Goal: Information Seeking & Learning: Learn about a topic

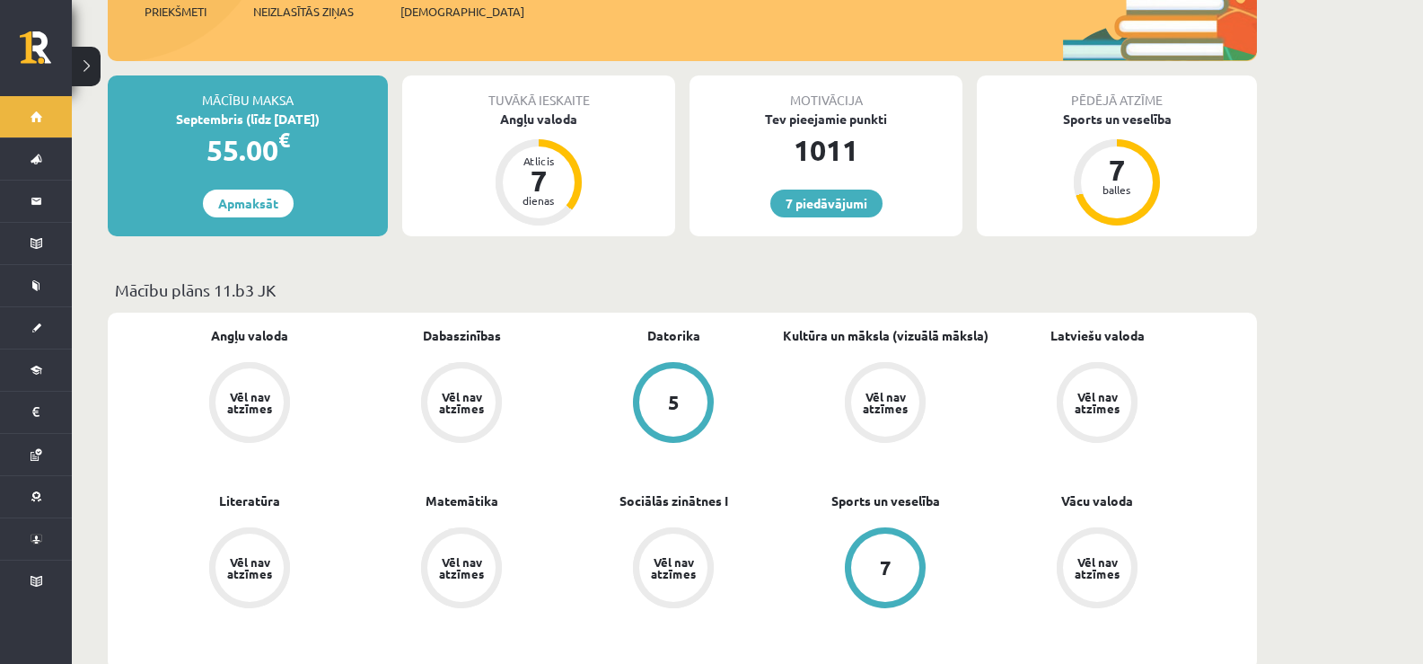
scroll to position [269, 0]
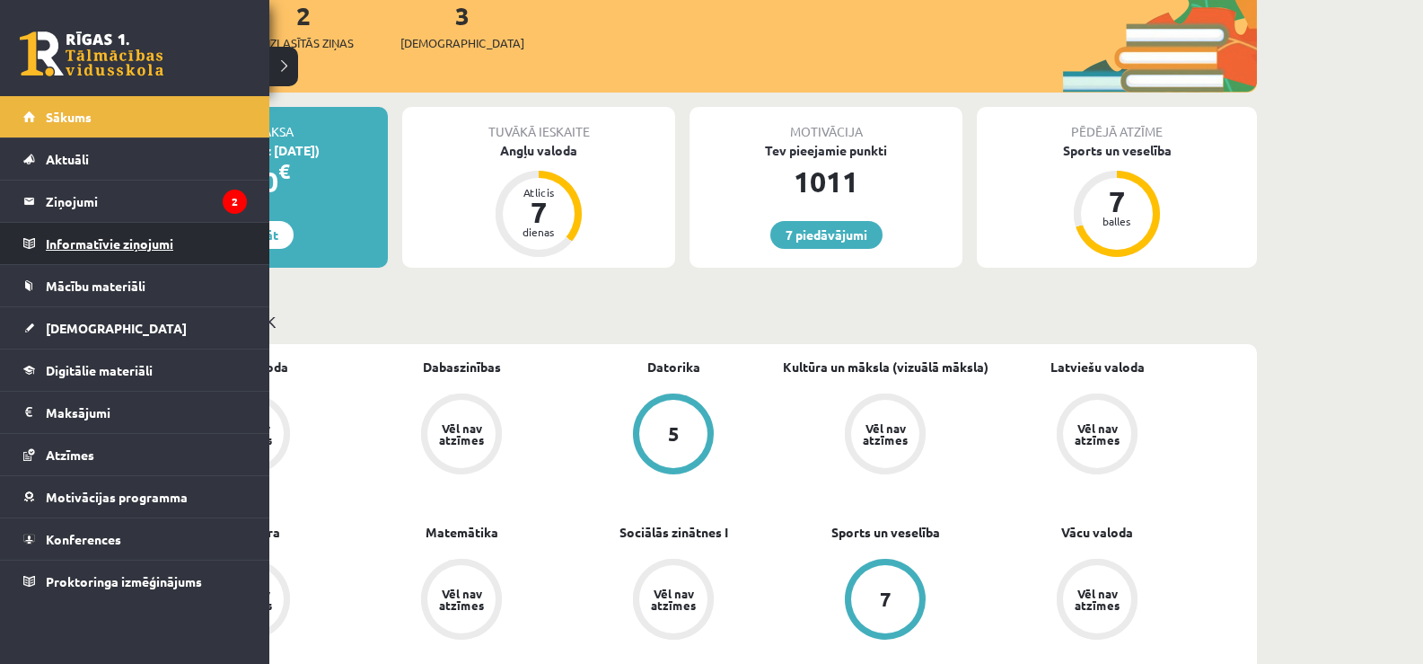
click at [69, 233] on legend "Informatīvie ziņojumi 0" at bounding box center [146, 243] width 201 height 41
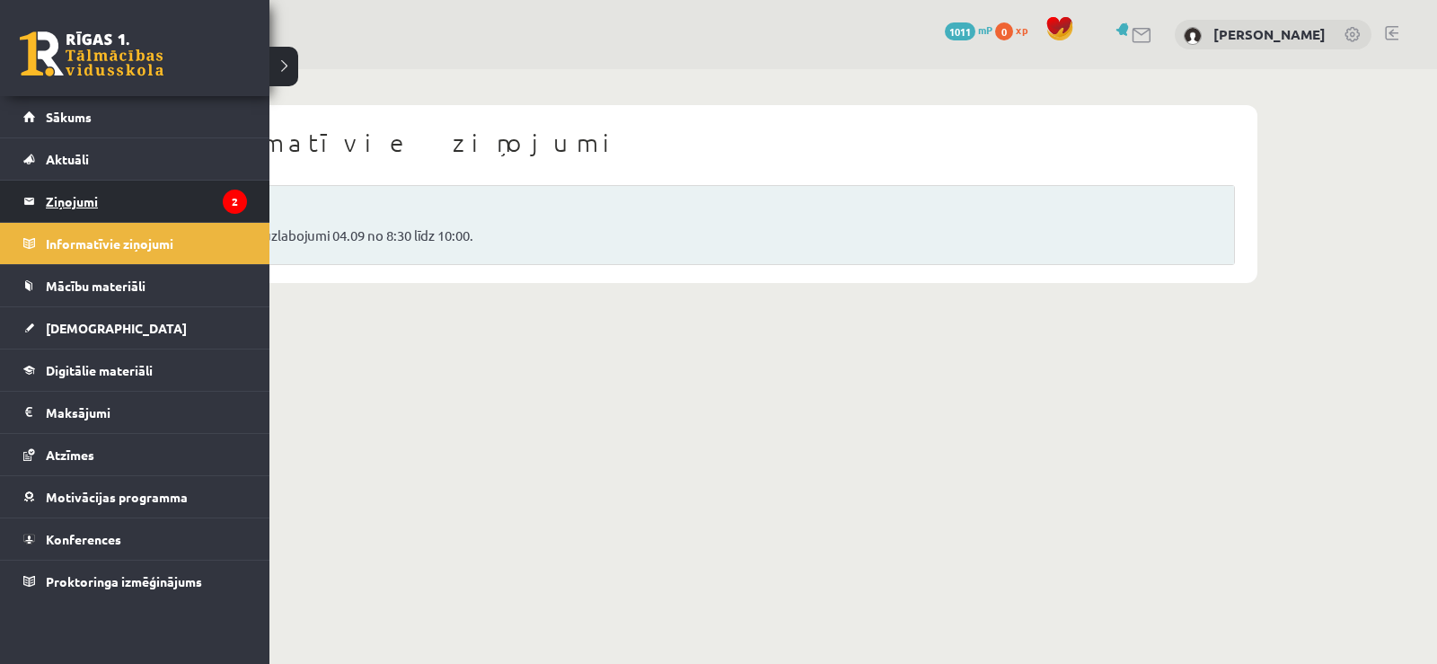
click at [51, 194] on legend "Ziņojumi 2" at bounding box center [146, 201] width 201 height 41
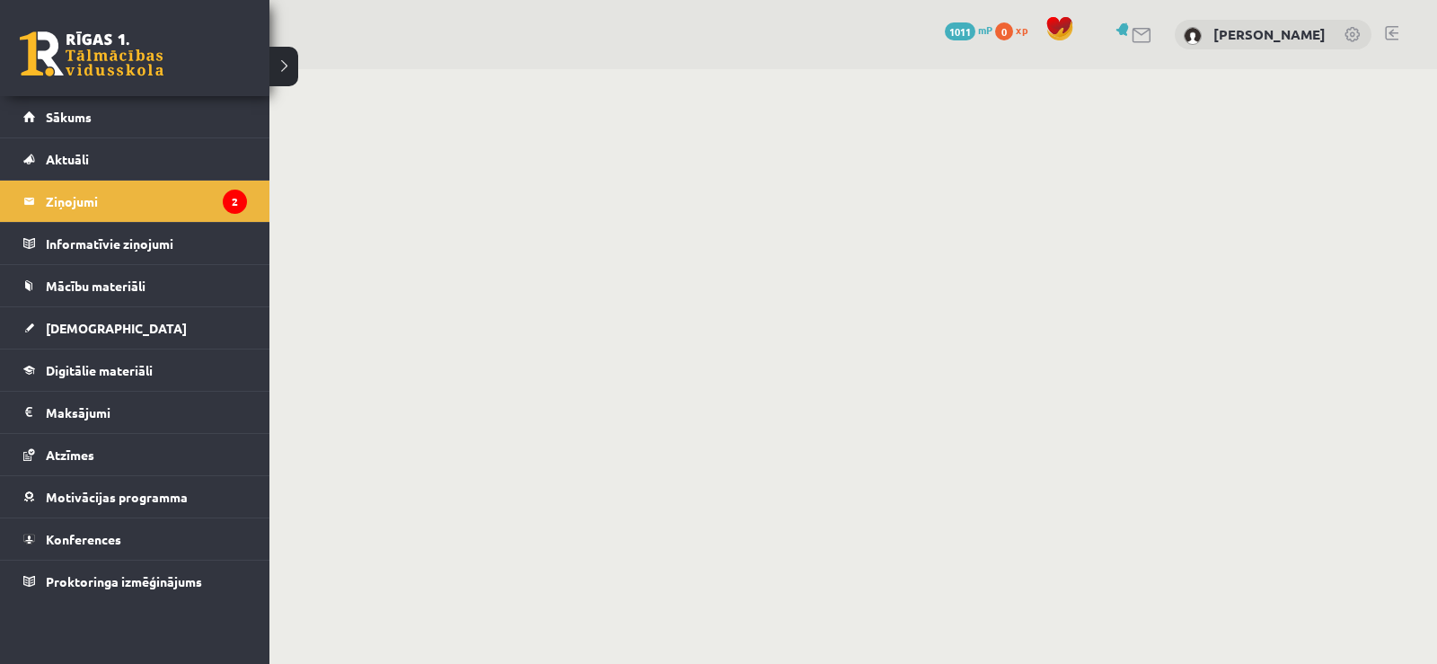
click at [78, 59] on link at bounding box center [92, 53] width 144 height 45
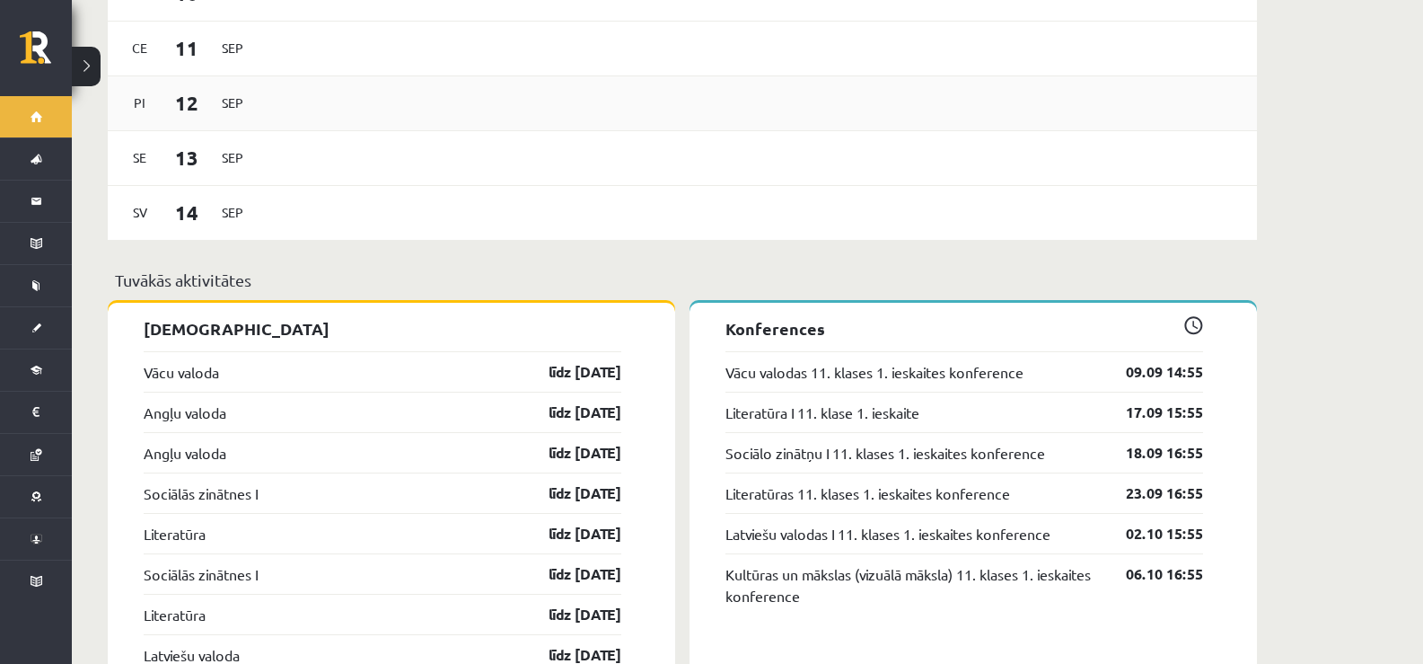
scroll to position [1257, 0]
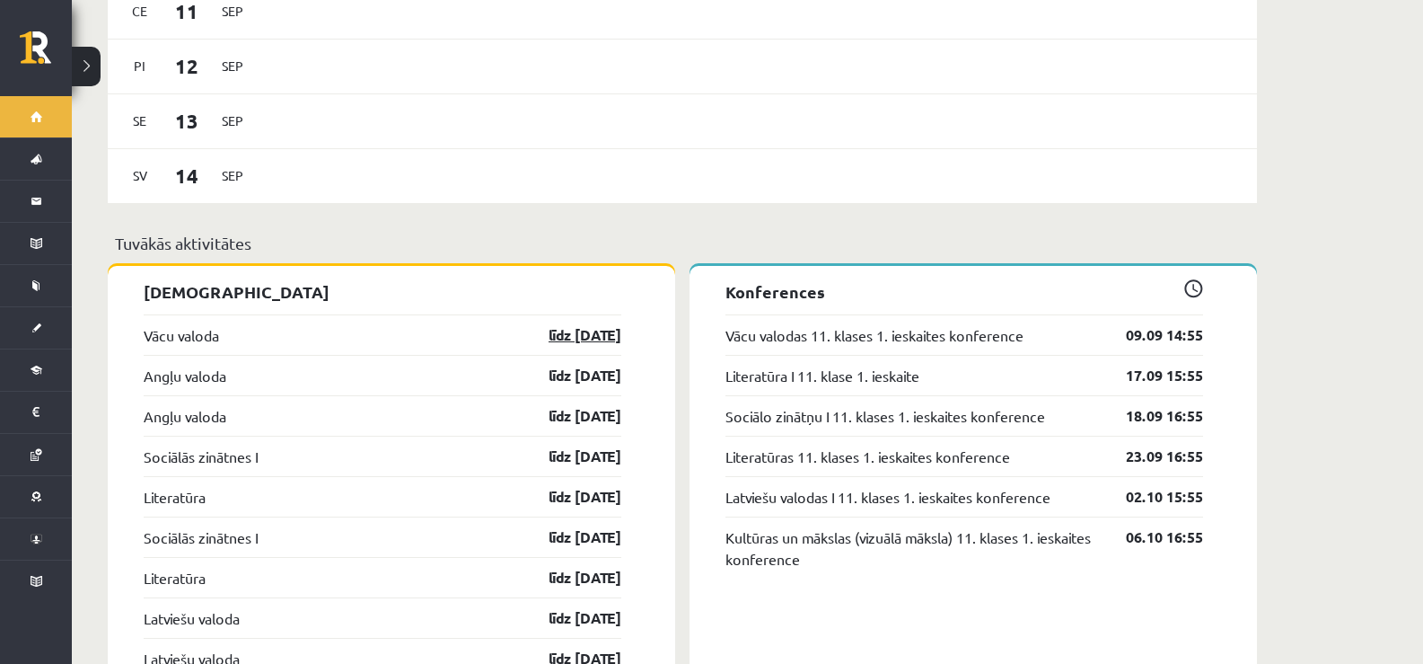
click at [569, 329] on link "līdz [DATE]" at bounding box center [569, 335] width 104 height 22
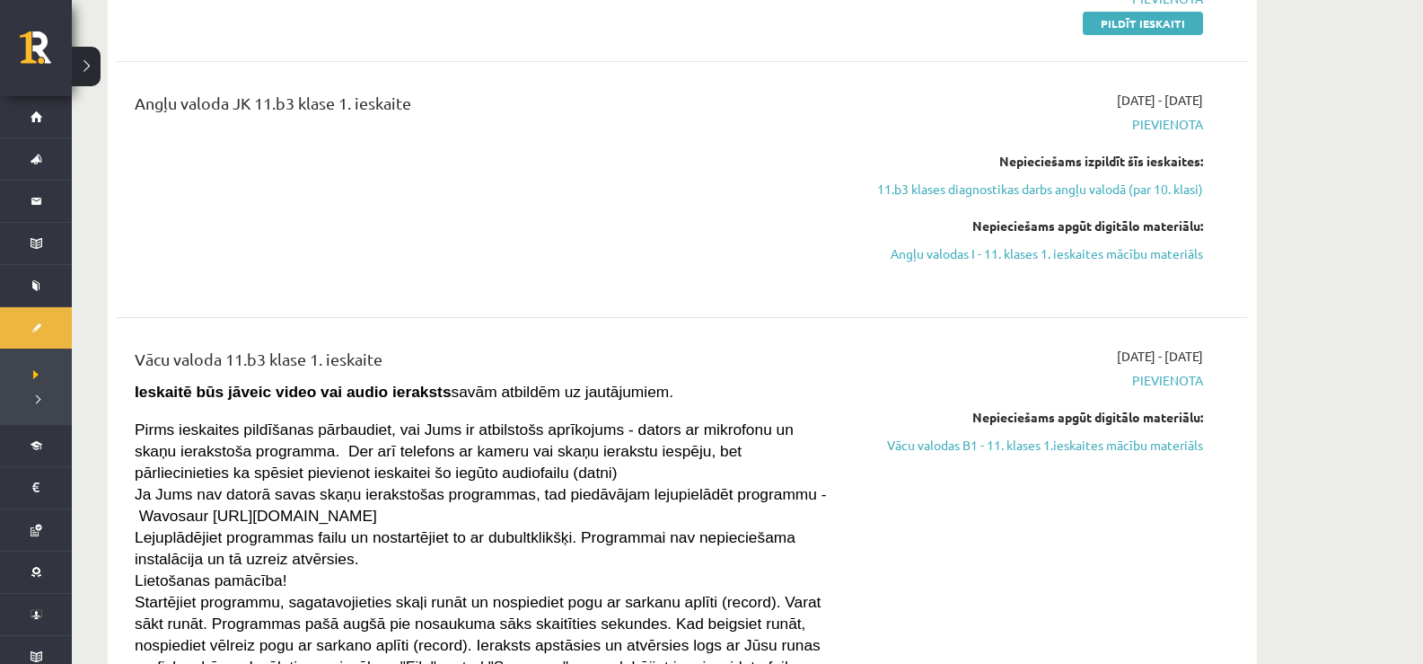
scroll to position [359, 0]
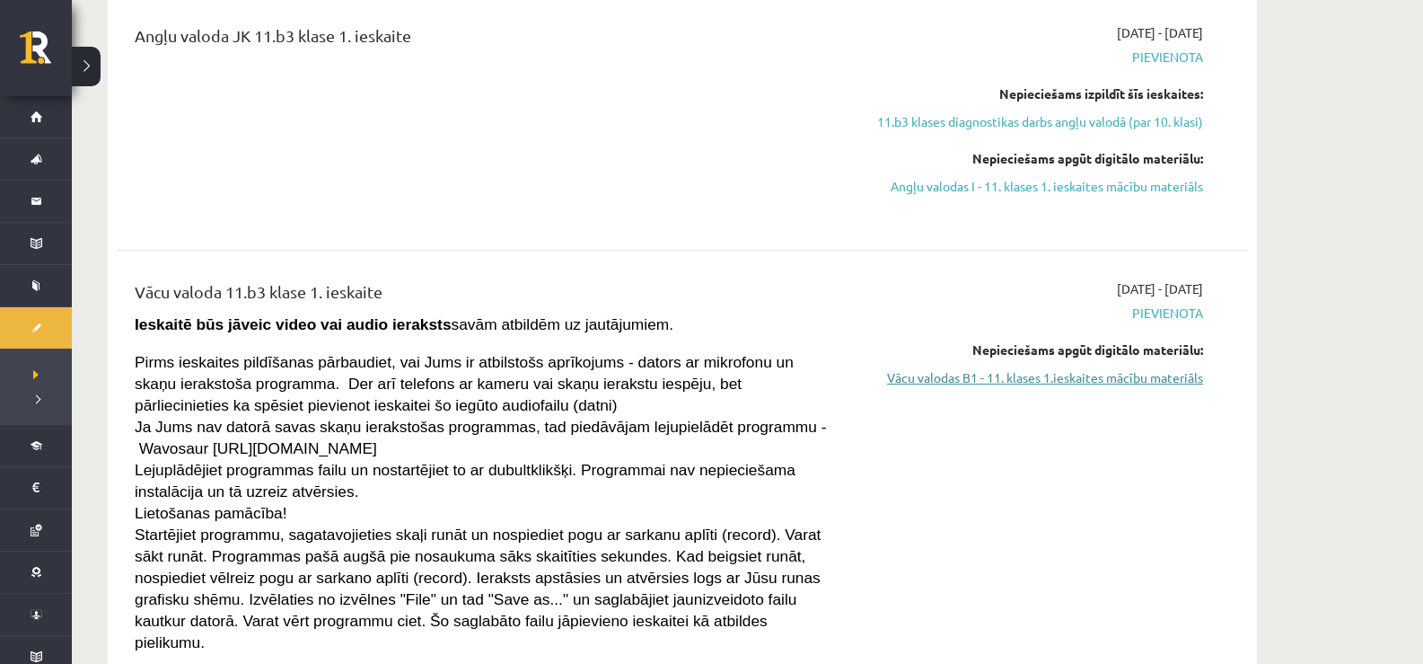
click at [936, 375] on link "Vācu valodas B1 - 11. klases 1.ieskaites mācību materiāls" at bounding box center [1034, 377] width 339 height 19
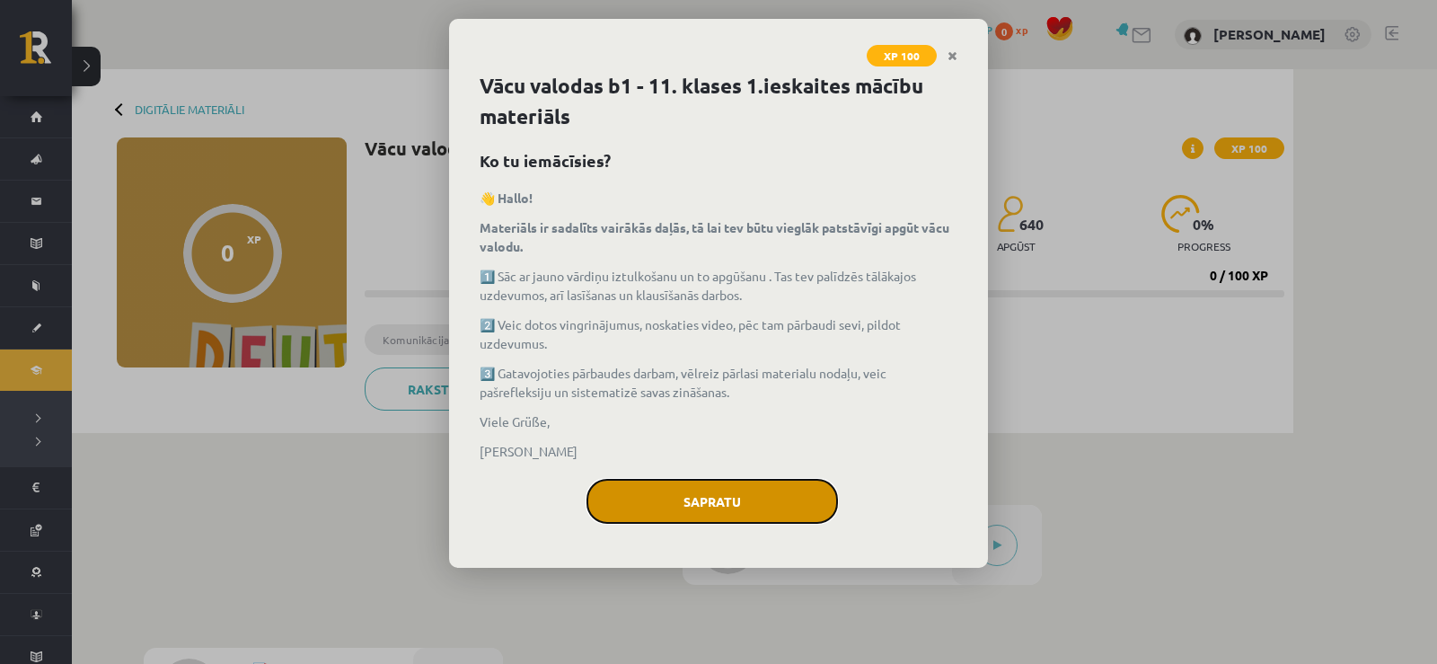
click at [748, 511] on button "Sapratu" at bounding box center [711, 501] width 251 height 45
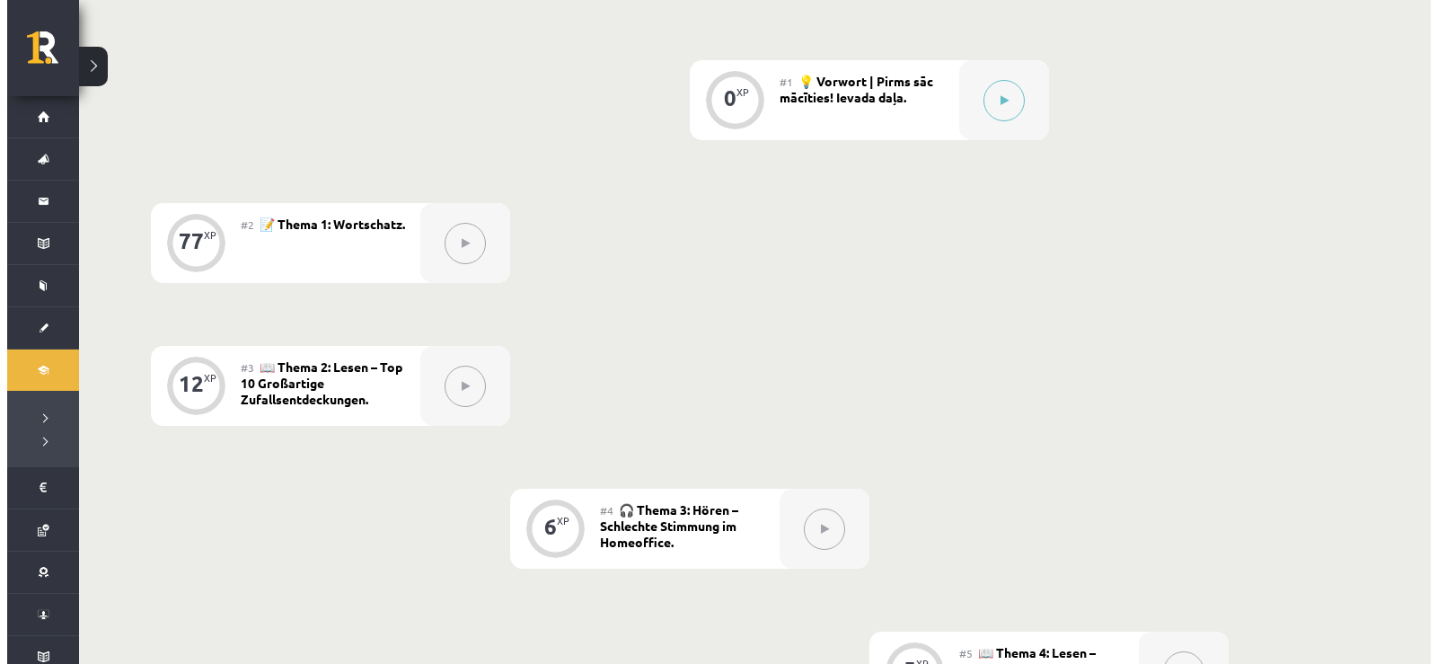
scroll to position [359, 0]
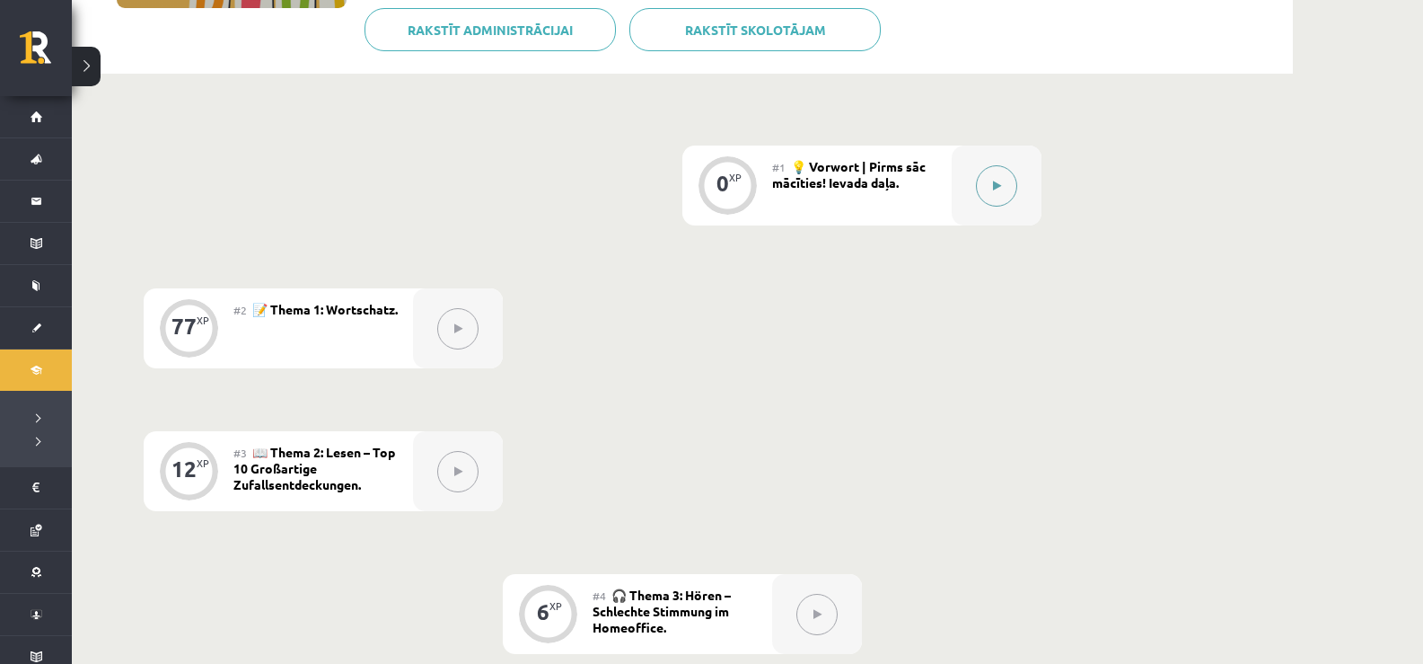
click at [1000, 170] on button at bounding box center [996, 185] width 41 height 41
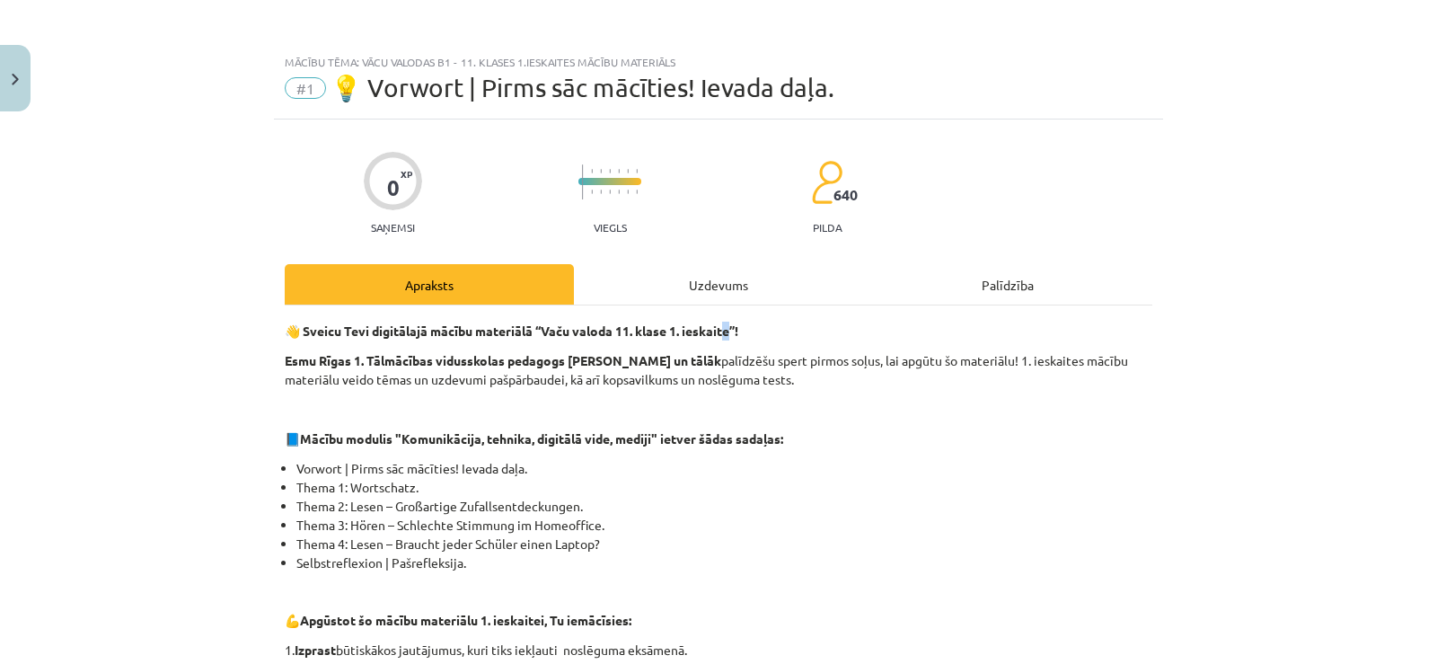
drag, startPoint x: 730, startPoint y: 327, endPoint x: 711, endPoint y: 292, distance: 39.8
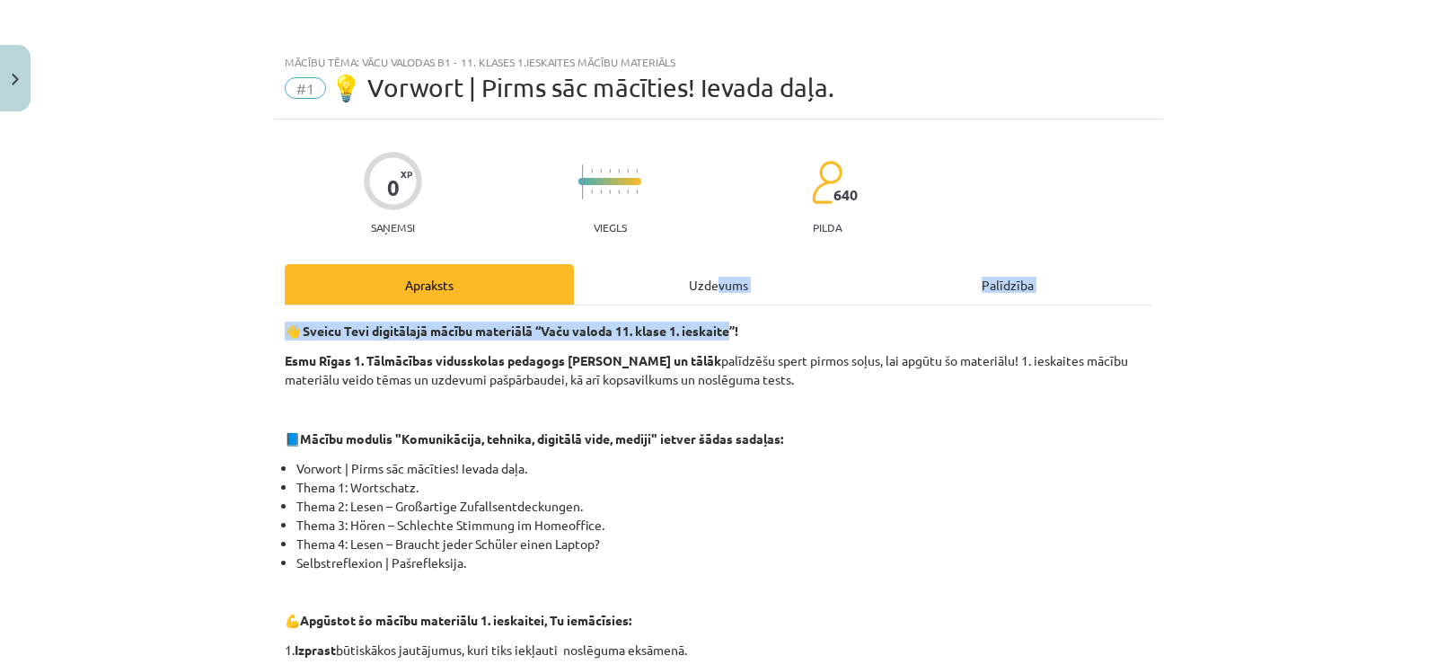
click at [711, 292] on div "Uzdevums" at bounding box center [718, 284] width 289 height 40
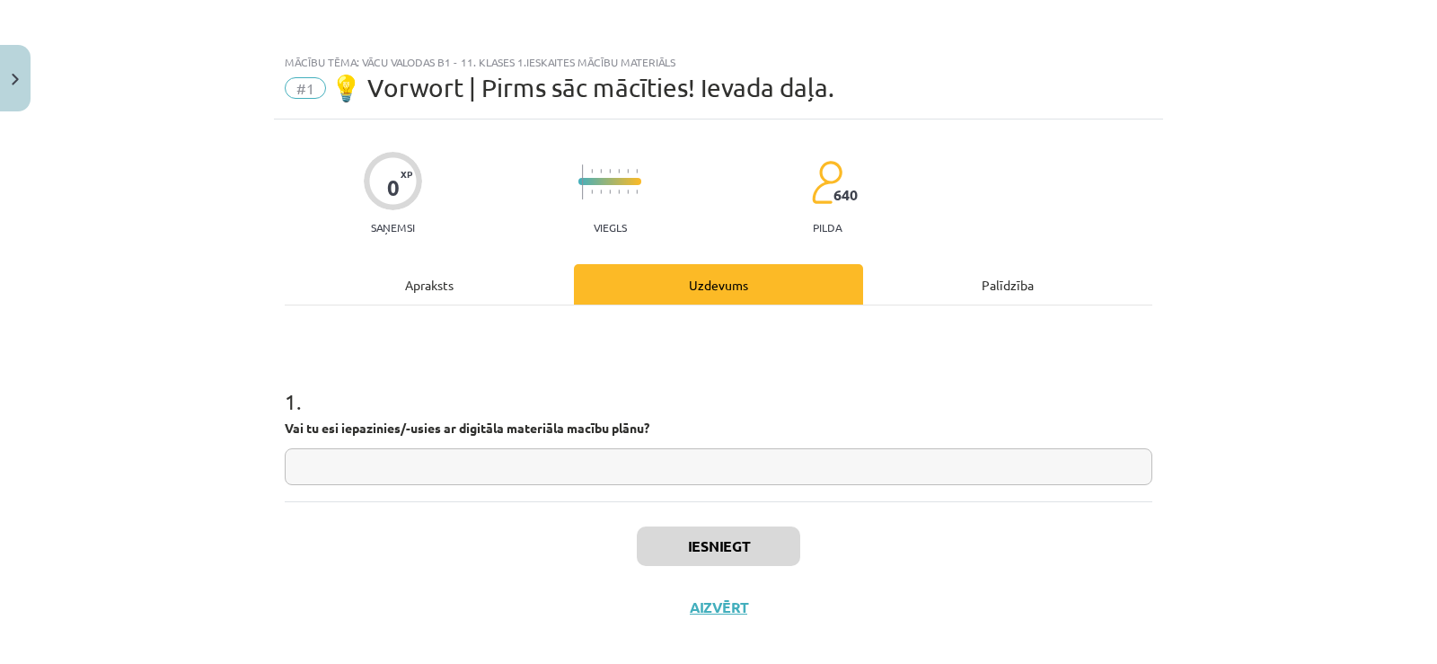
scroll to position [19, 0]
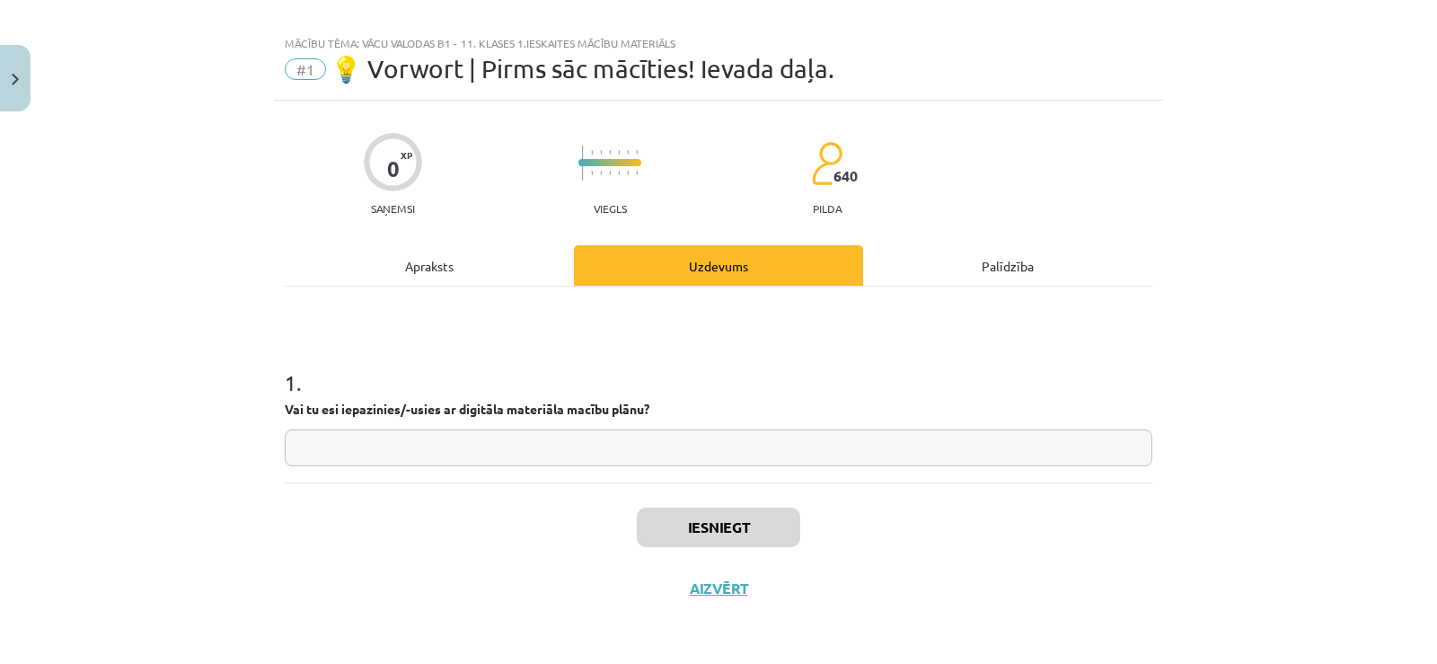
click at [239, 308] on div "Mācību tēma: Vācu valodas b1 - 11. klases 1.ieskaites mācību materiāls #1 💡 Vor…" at bounding box center [718, 332] width 1437 height 664
click at [398, 275] on div "Apraksts" at bounding box center [429, 265] width 289 height 40
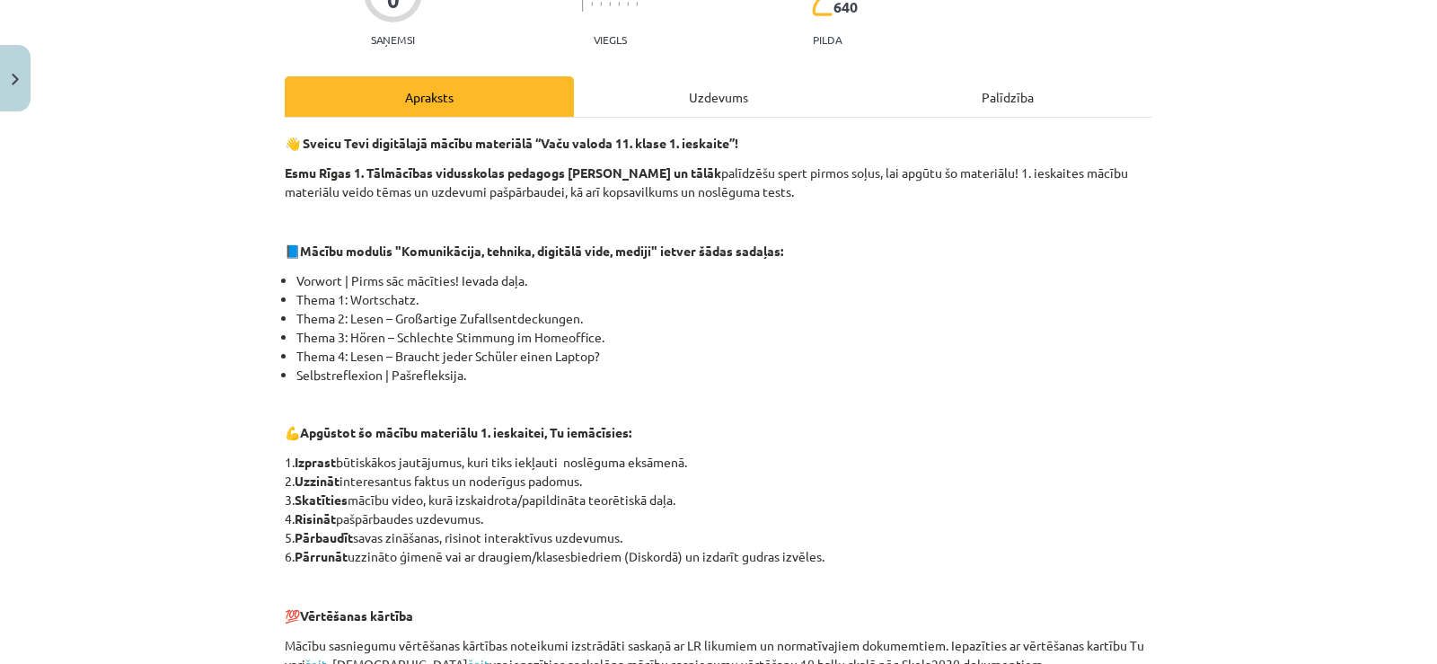
scroll to position [186, 0]
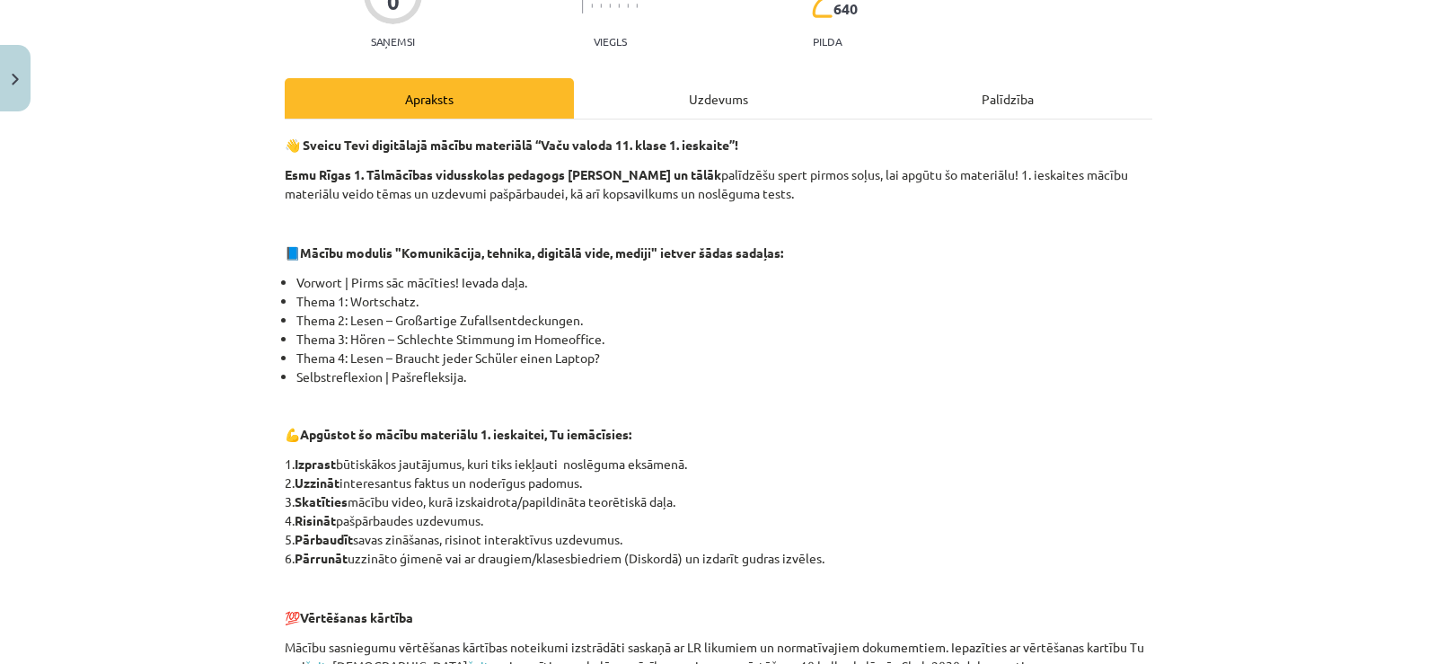
click at [603, 108] on div "Uzdevums" at bounding box center [718, 98] width 289 height 40
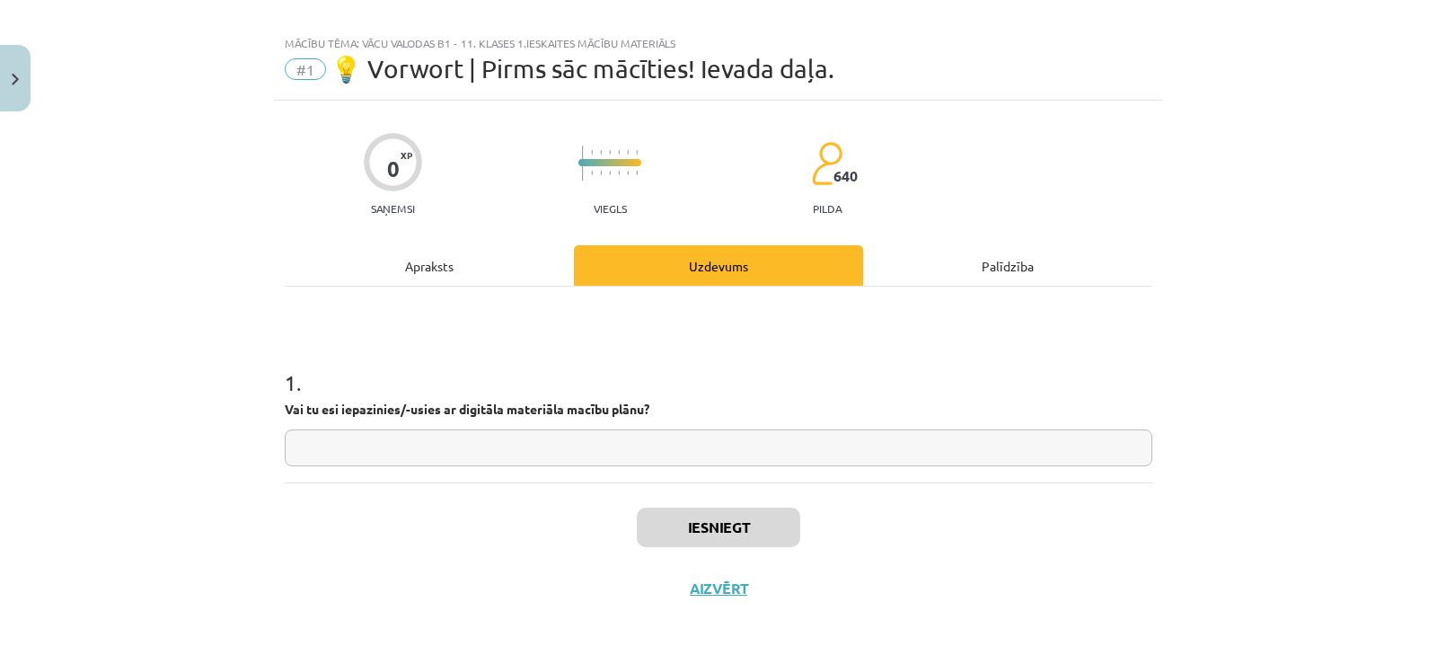
click at [459, 250] on div "Apraksts" at bounding box center [429, 265] width 289 height 40
